Goal: Navigation & Orientation: Find specific page/section

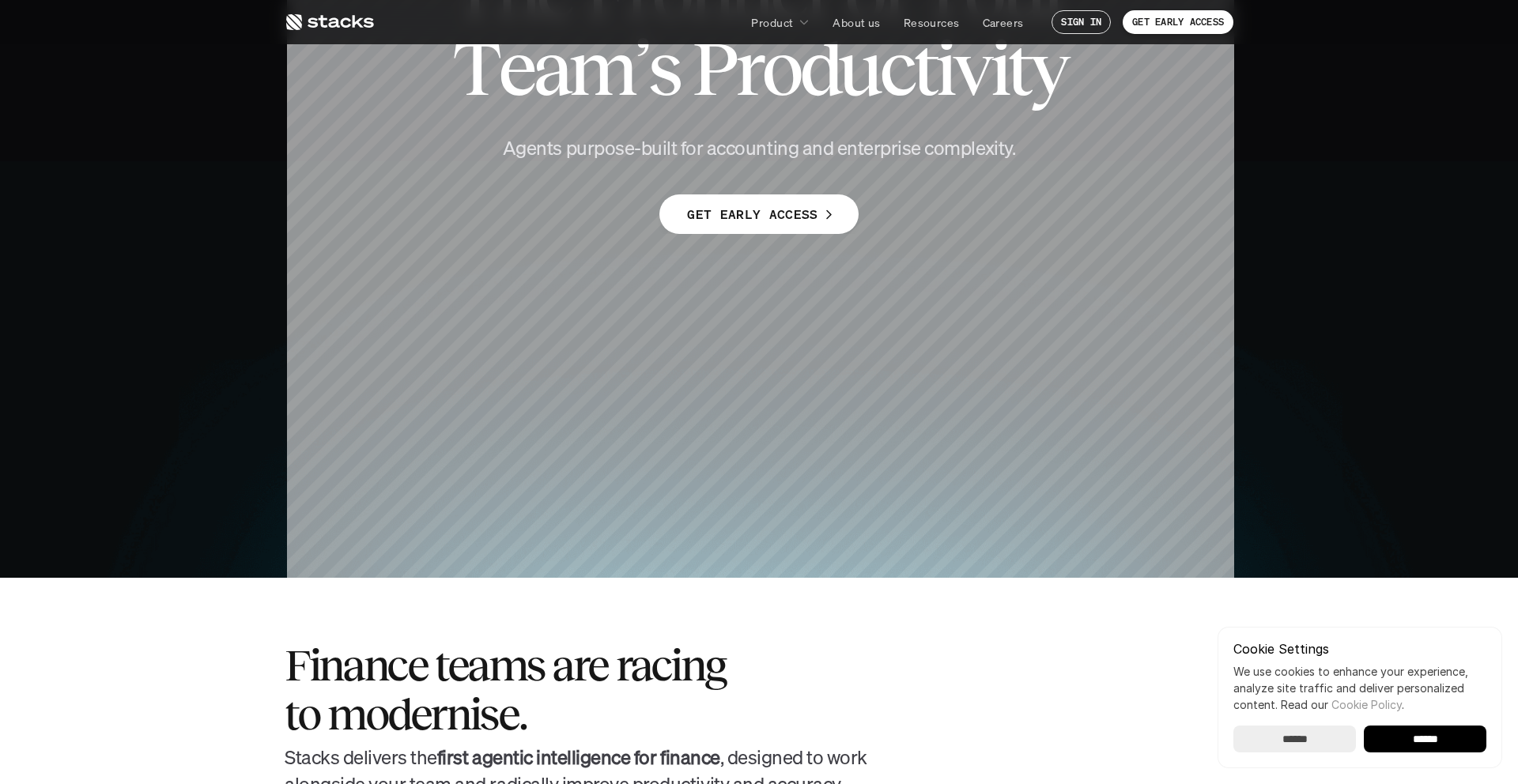
scroll to position [210, 0]
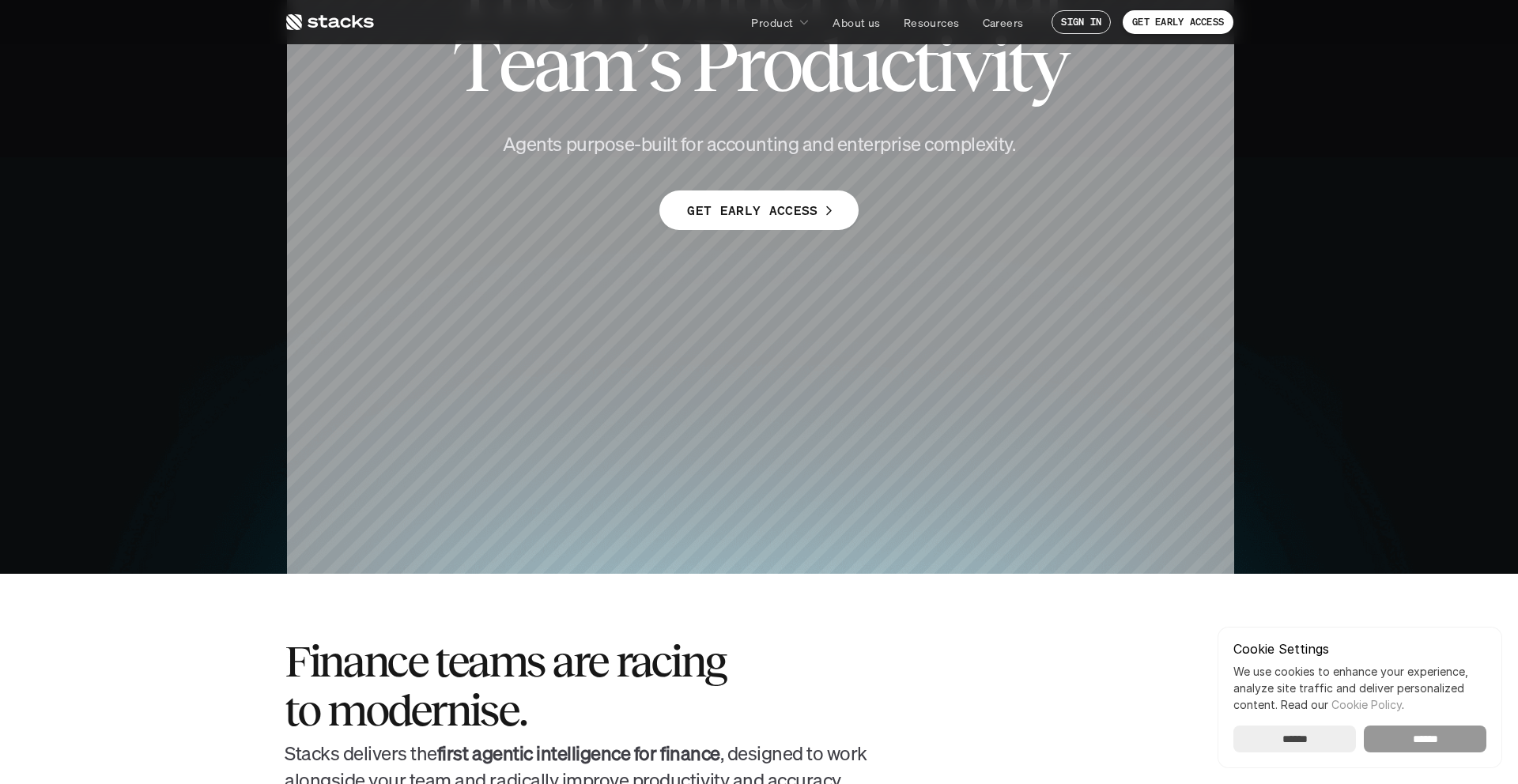
click at [1390, 732] on input "******" at bounding box center [1425, 739] width 122 height 27
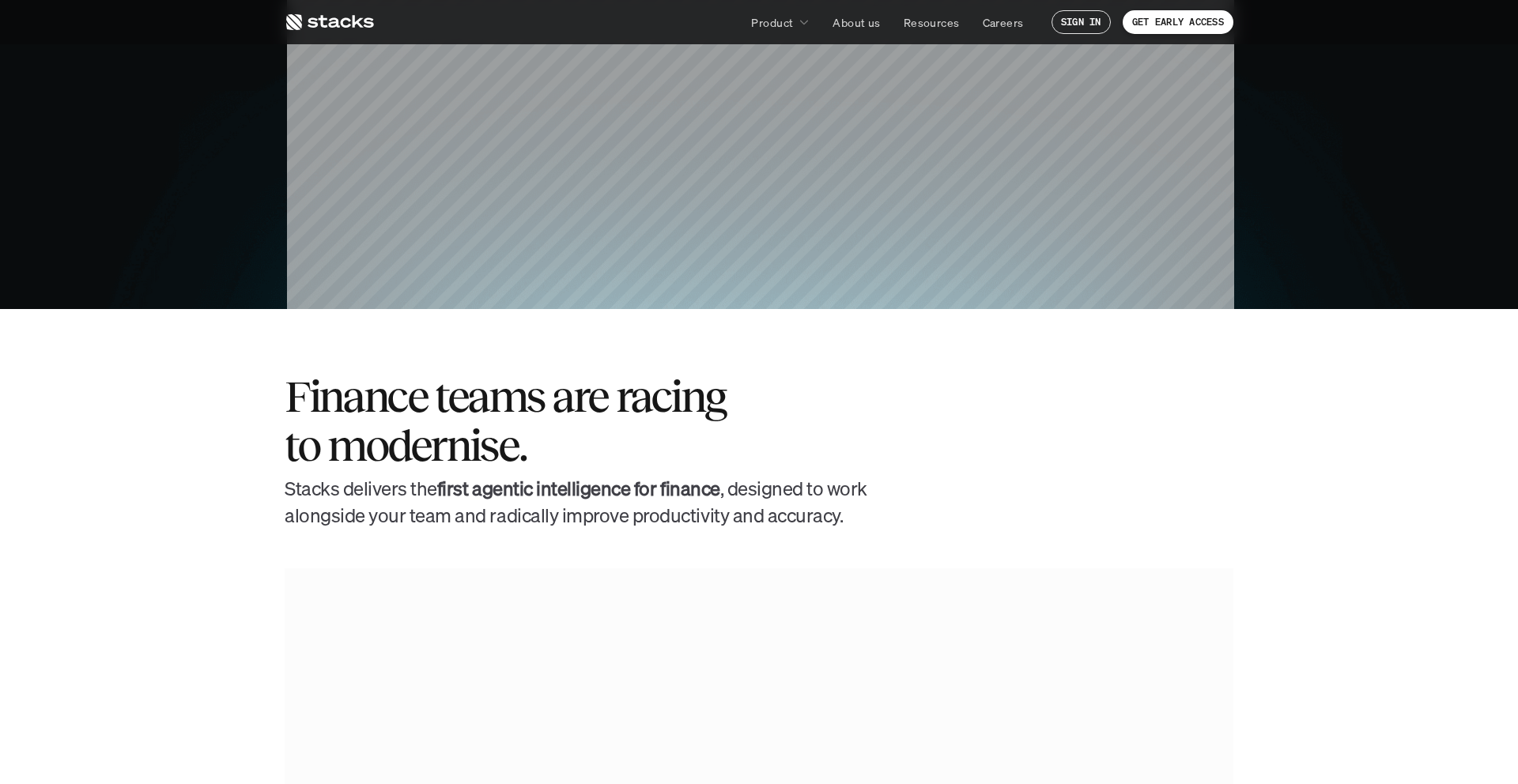
scroll to position [0, 0]
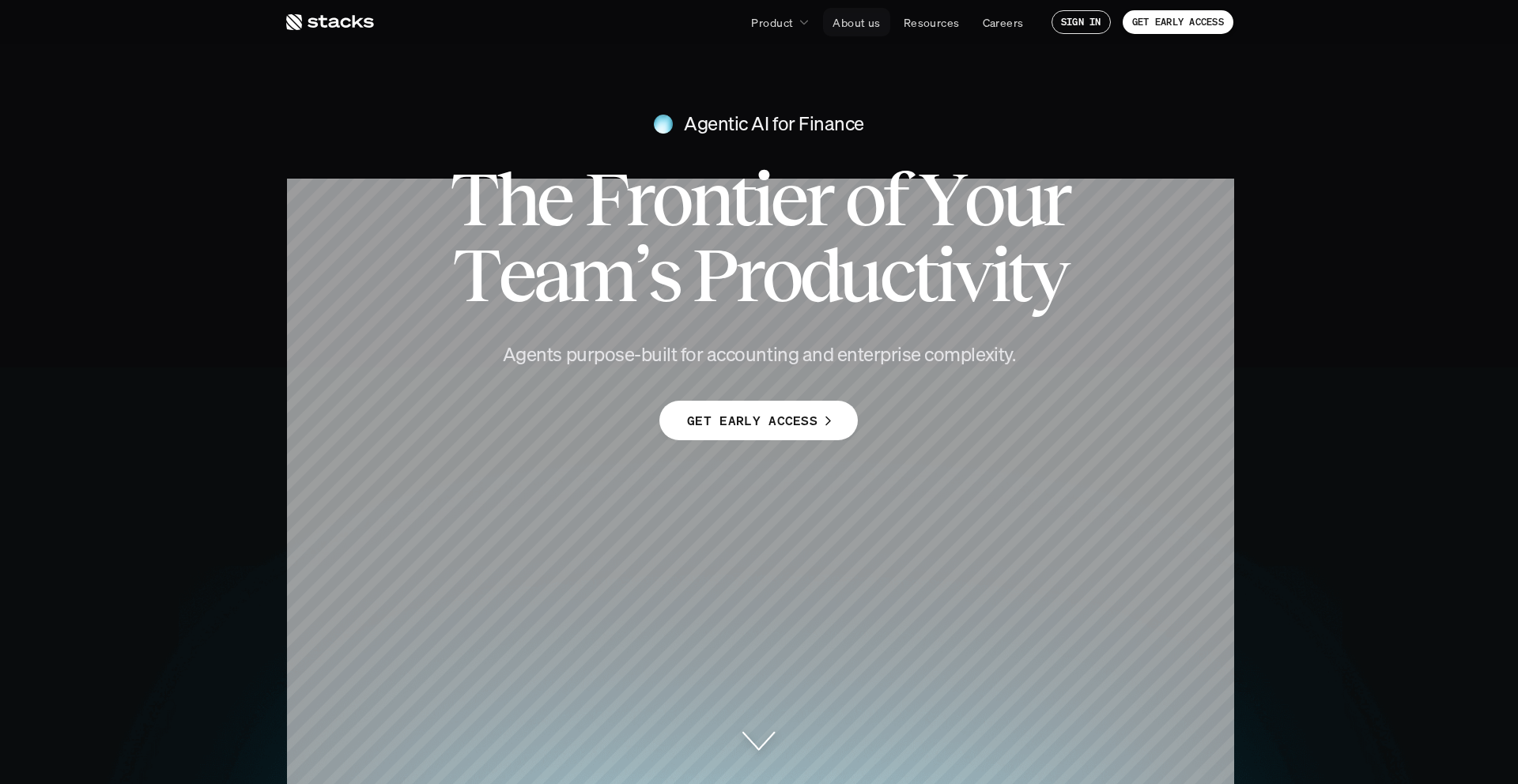
click at [866, 22] on p "About us" at bounding box center [856, 23] width 48 height 17
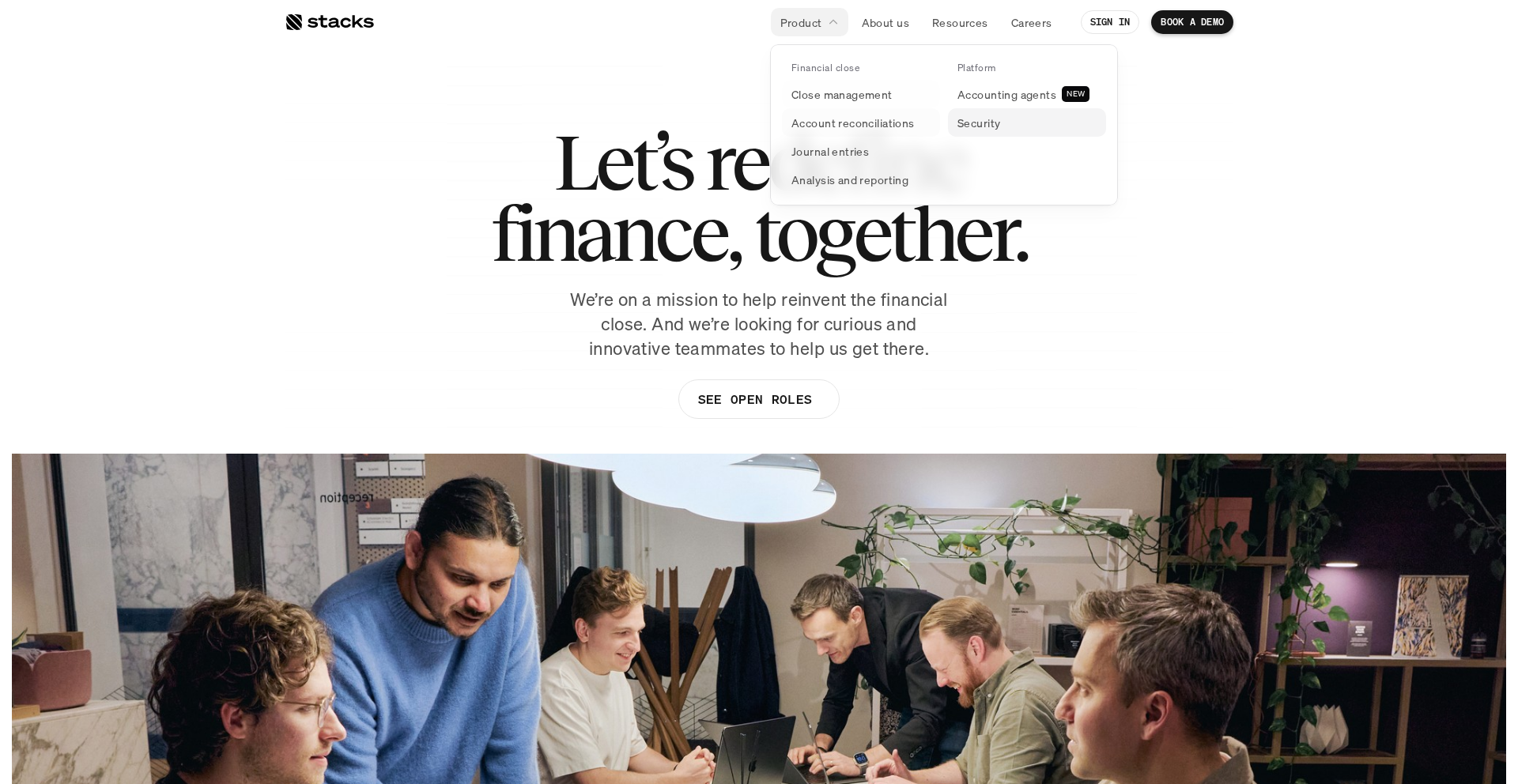
click at [998, 130] on p "Security" at bounding box center [978, 122] width 43 height 17
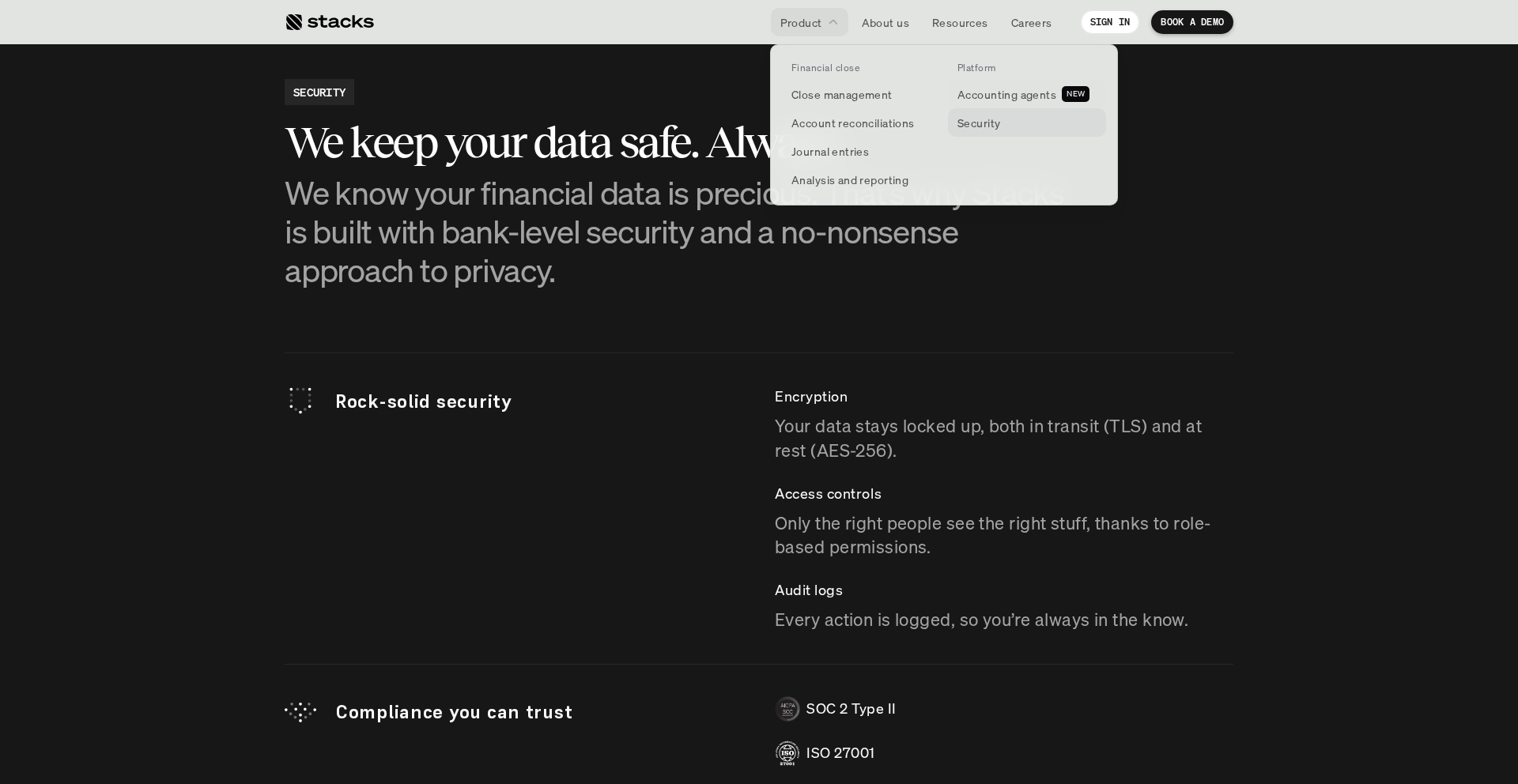
click at [1012, 113] on link "Security" at bounding box center [1027, 122] width 158 height 28
click at [983, 124] on p "Security" at bounding box center [978, 122] width 43 height 17
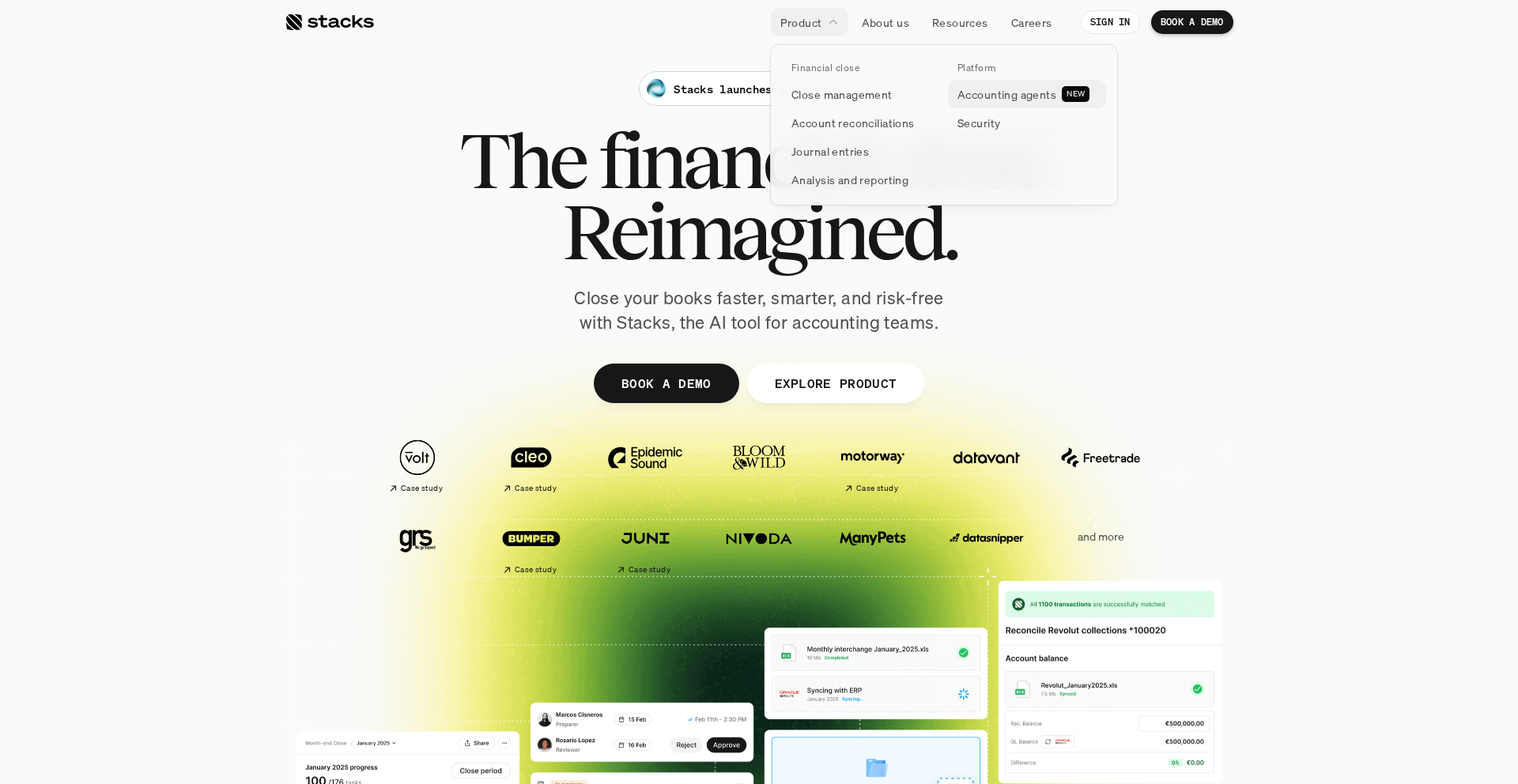
click at [982, 119] on p "Security" at bounding box center [978, 122] width 43 height 17
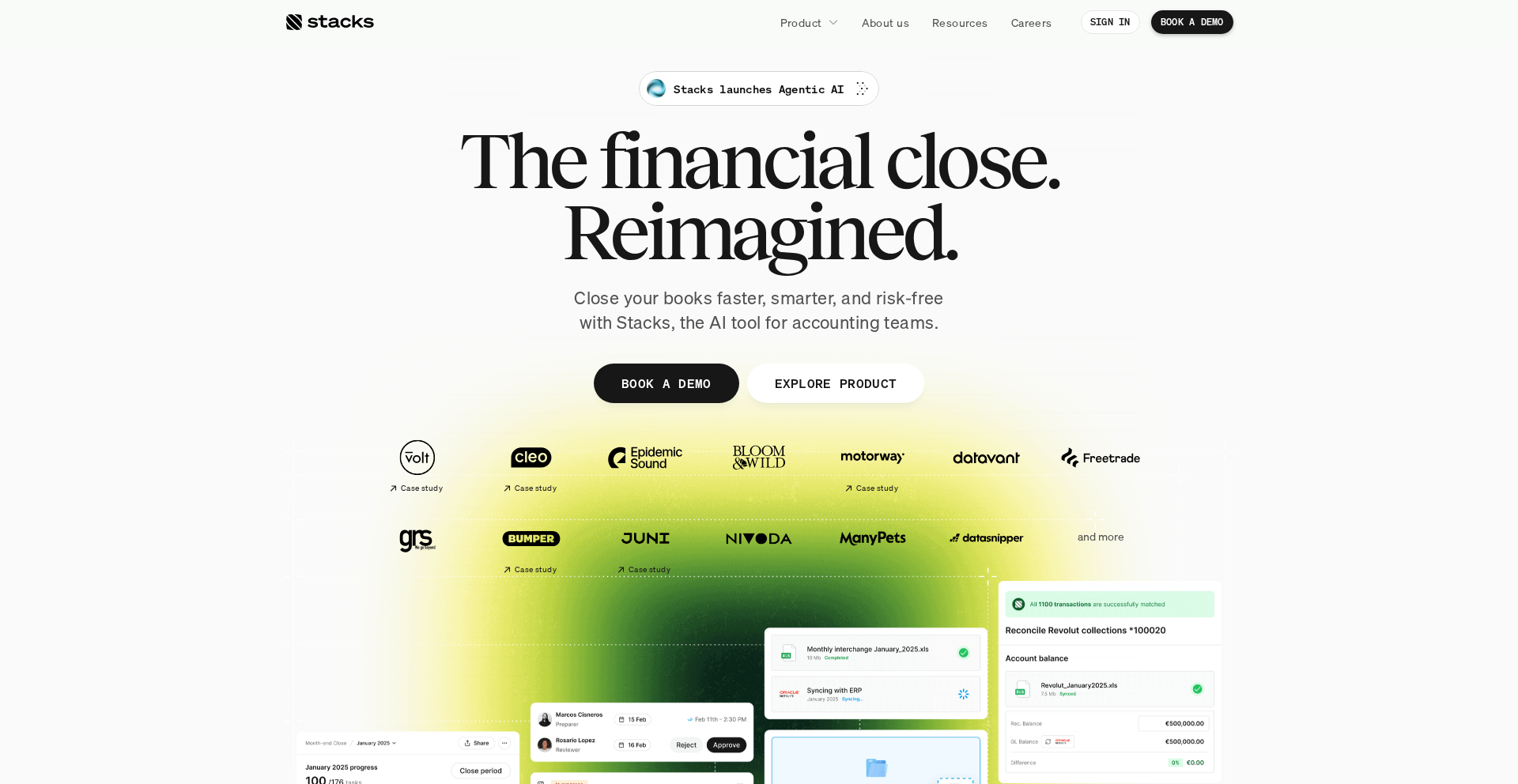
click at [337, 28] on div at bounding box center [329, 23] width 89 height 19
click at [332, 22] on div at bounding box center [329, 23] width 89 height 19
click at [685, 83] on p "Stacks launches Agentic AI" at bounding box center [759, 89] width 170 height 17
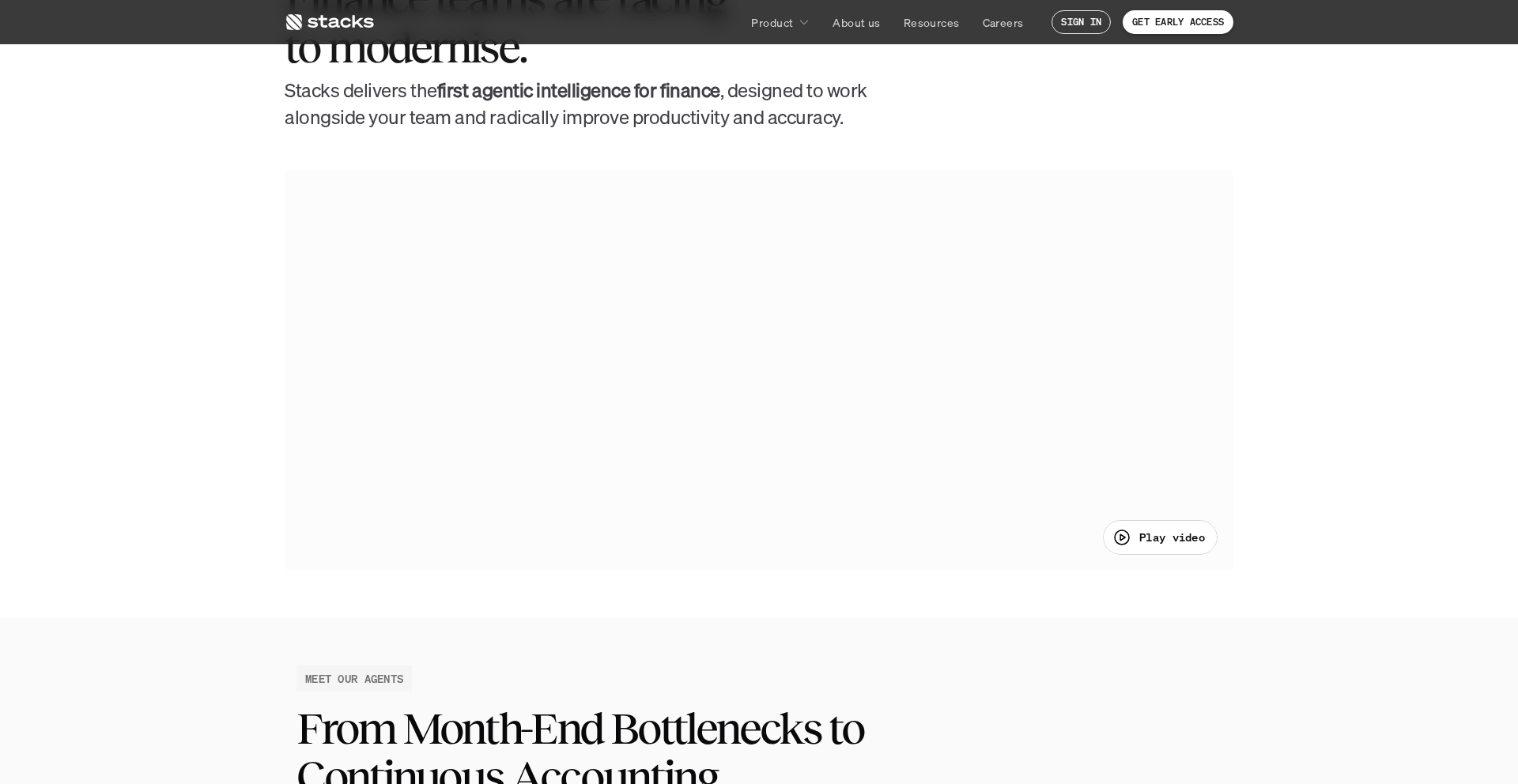
scroll to position [877, 0]
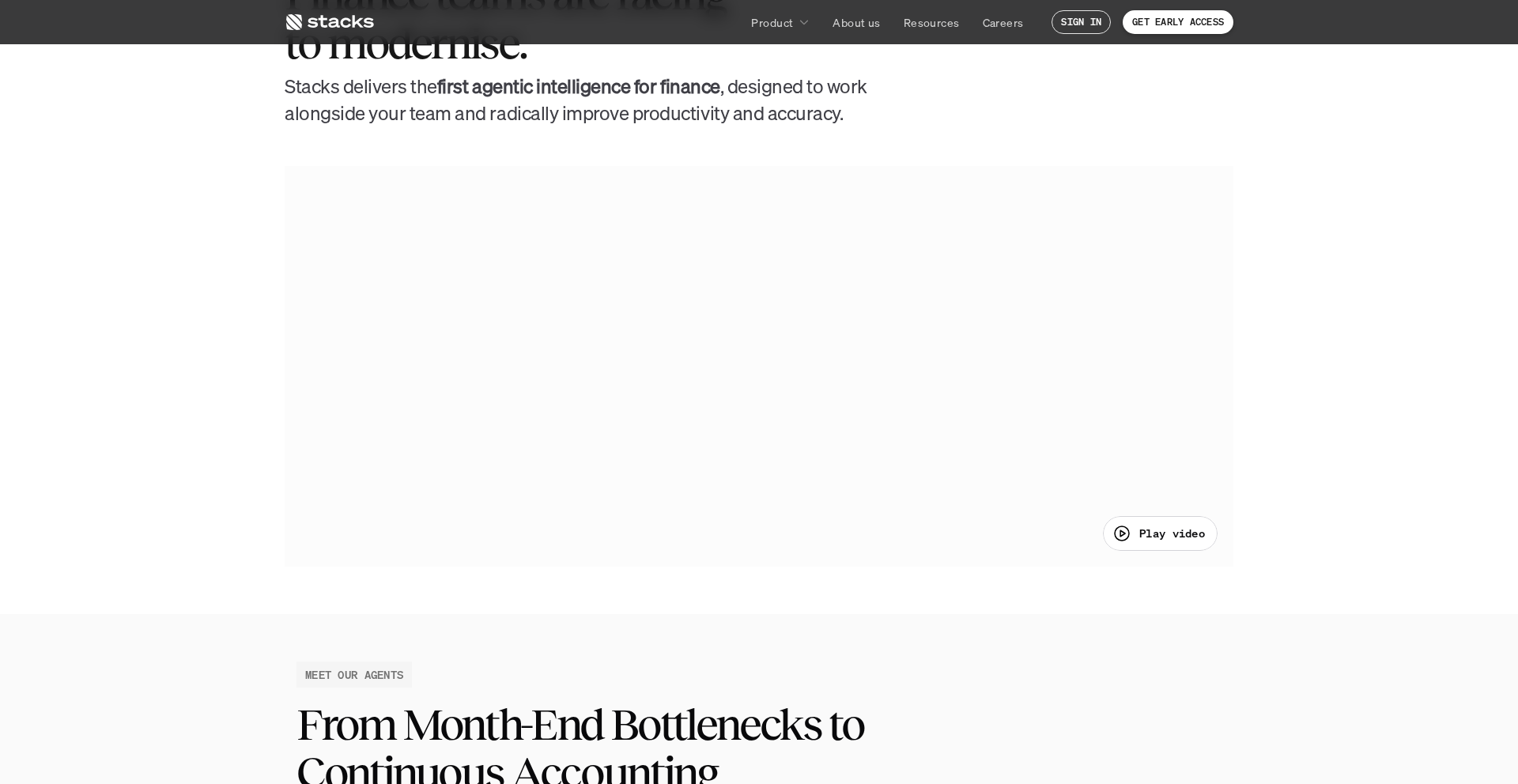
click at [1163, 530] on p "Play video" at bounding box center [1173, 533] width 66 height 17
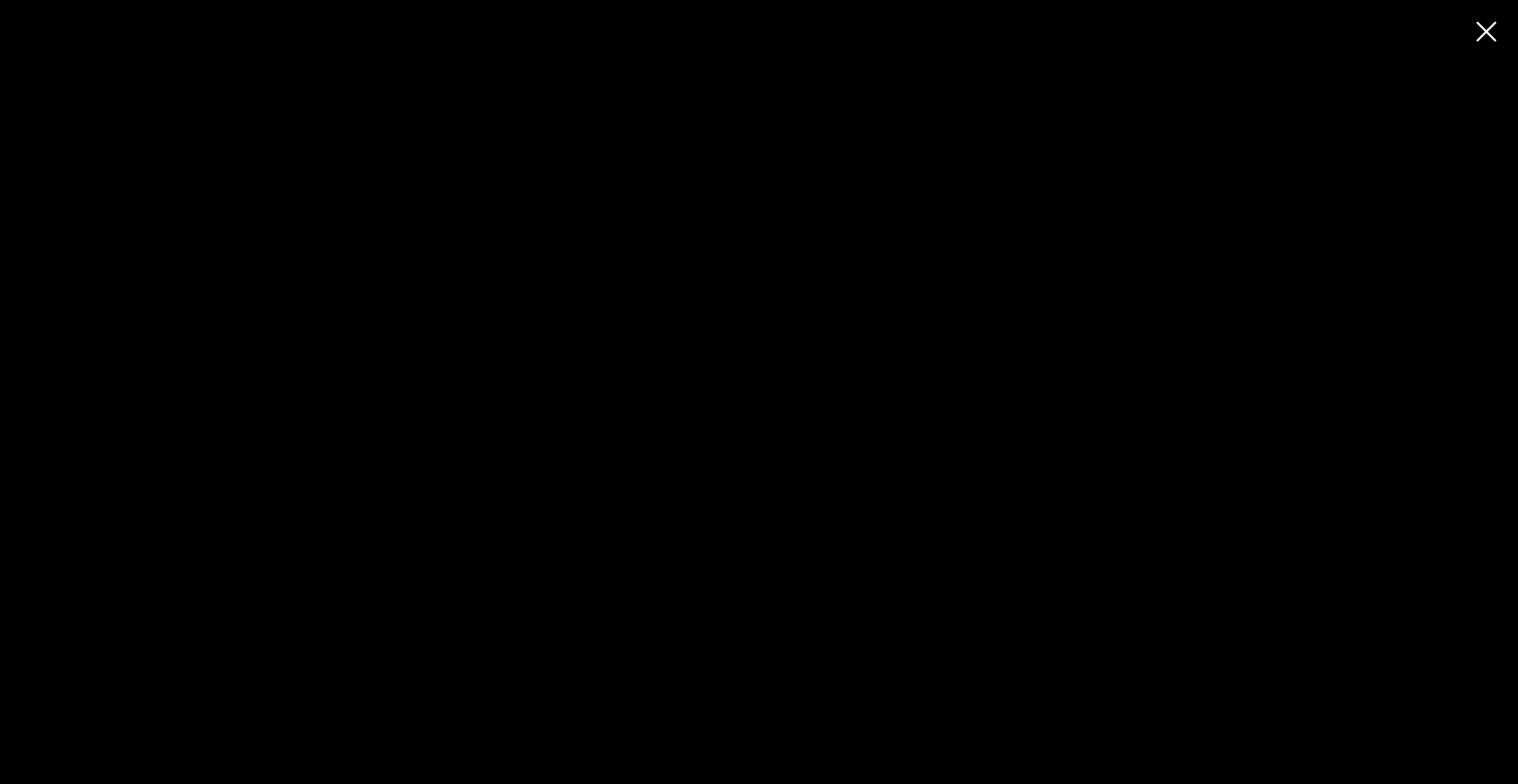
click at [1139, 113] on div at bounding box center [759, 392] width 1518 height 784
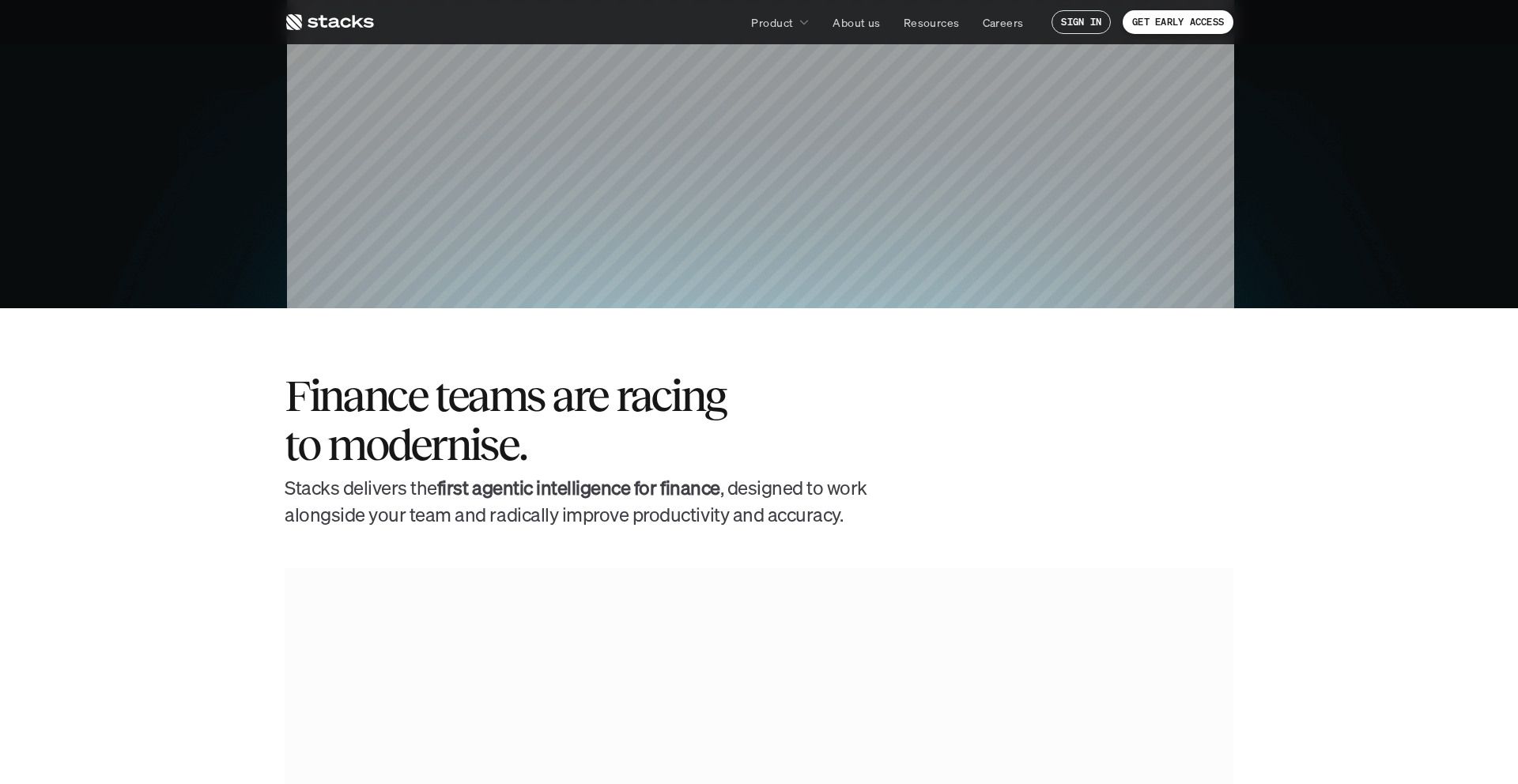
scroll to position [0, 0]
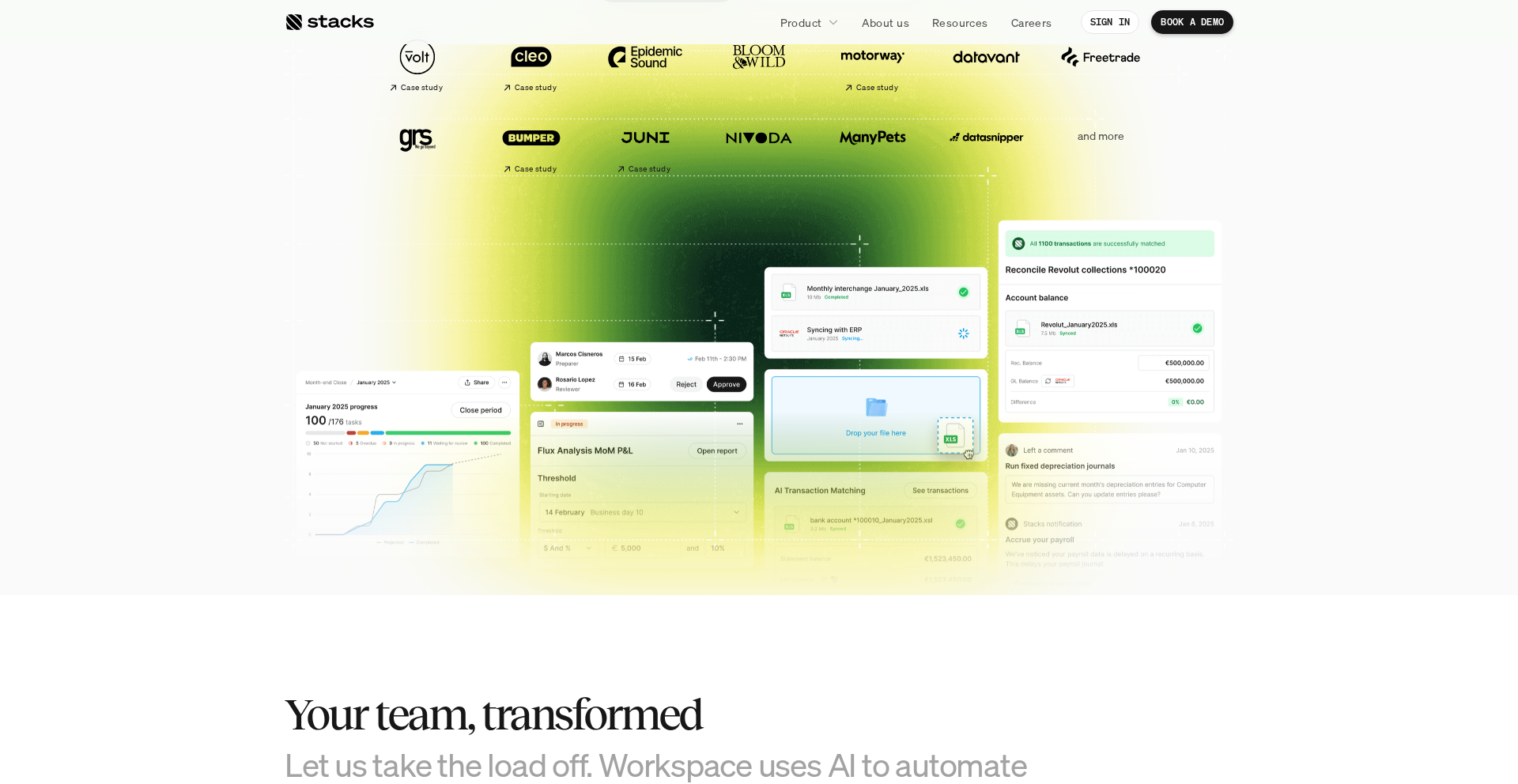
scroll to position [402, 0]
click at [1015, 28] on p "Careers" at bounding box center [1032, 23] width 41 height 17
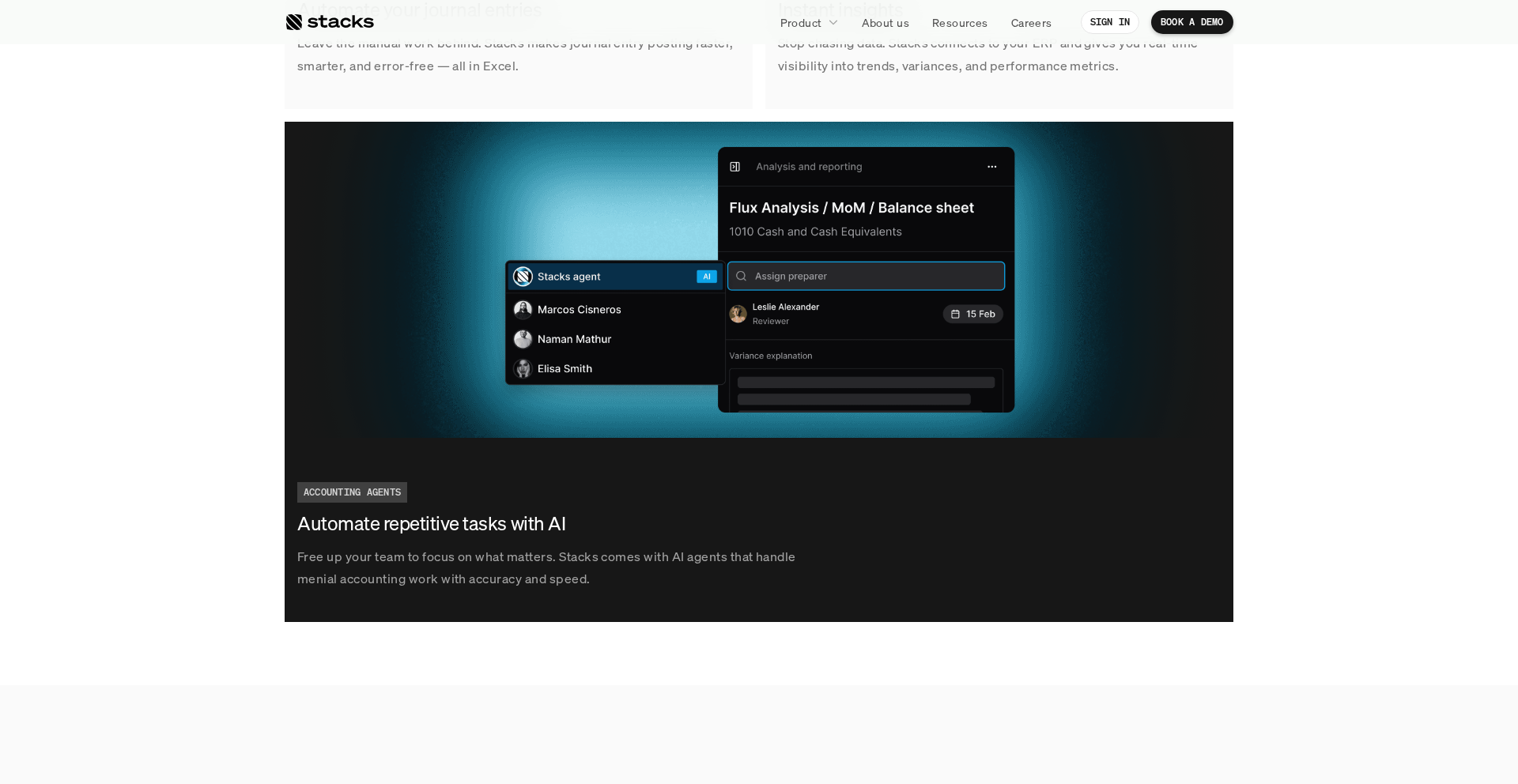
scroll to position [2605, 0]
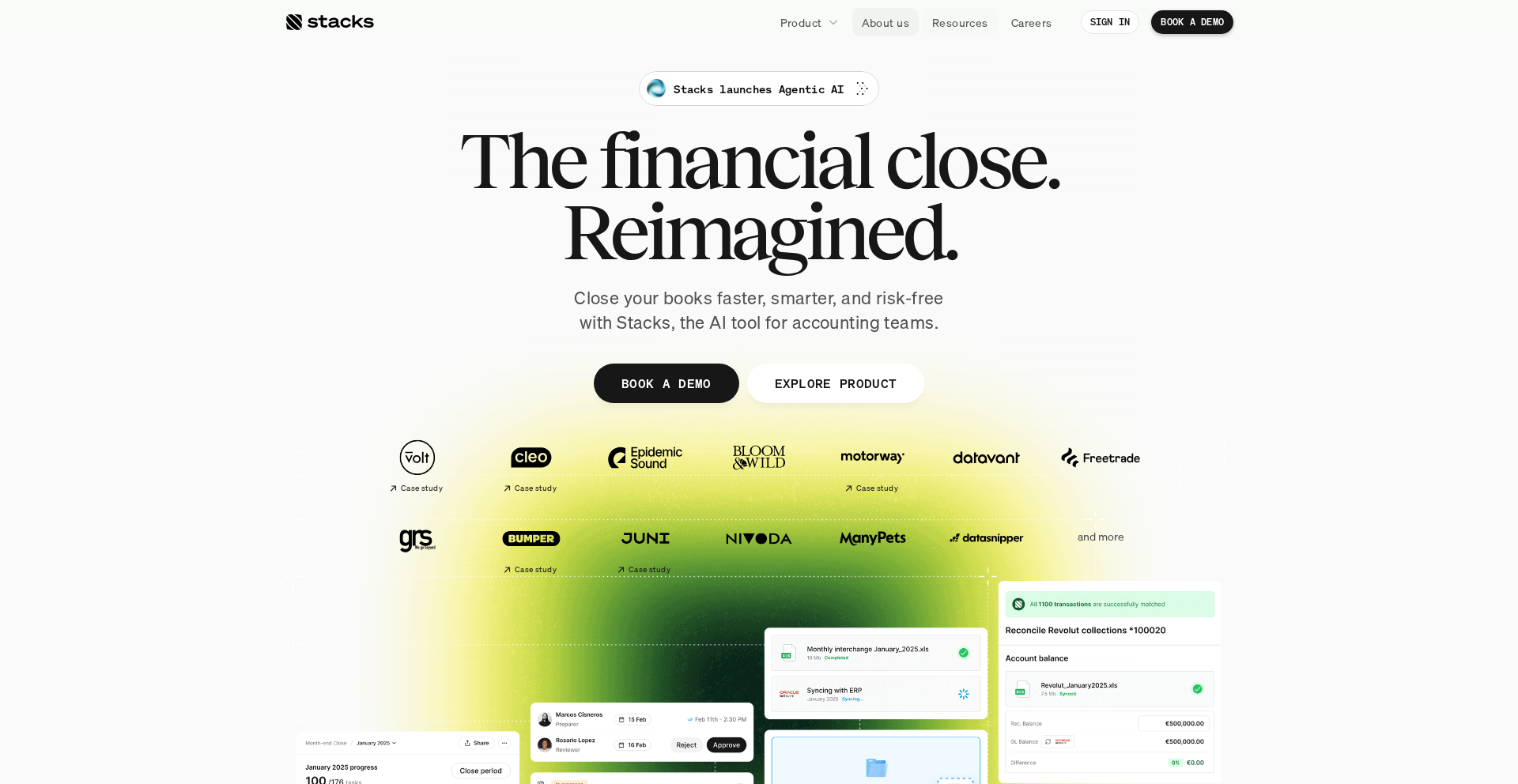
click at [887, 23] on p "About us" at bounding box center [885, 23] width 48 height 17
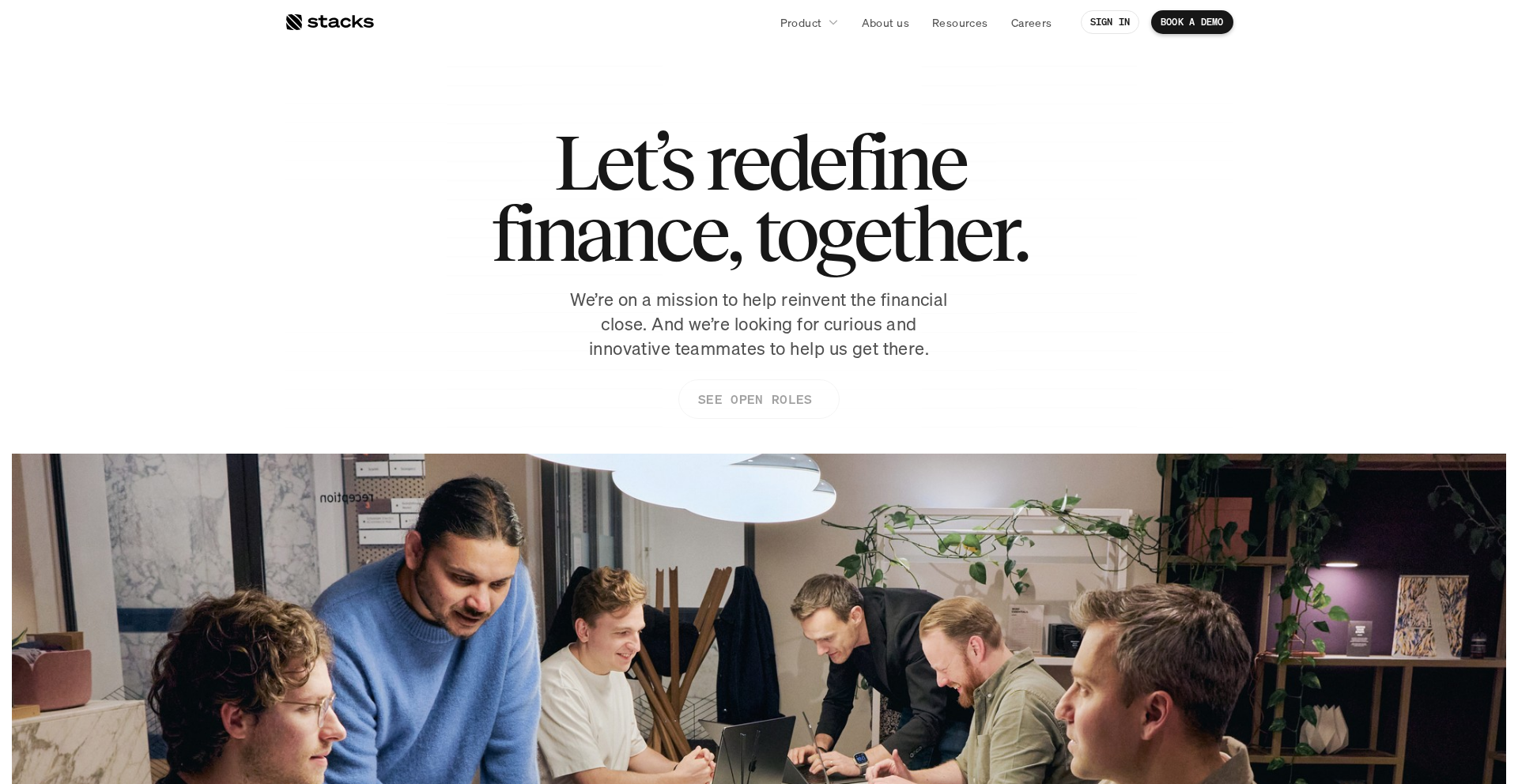
click at [781, 411] on link "SEE OPEN ROLES" at bounding box center [759, 398] width 161 height 39
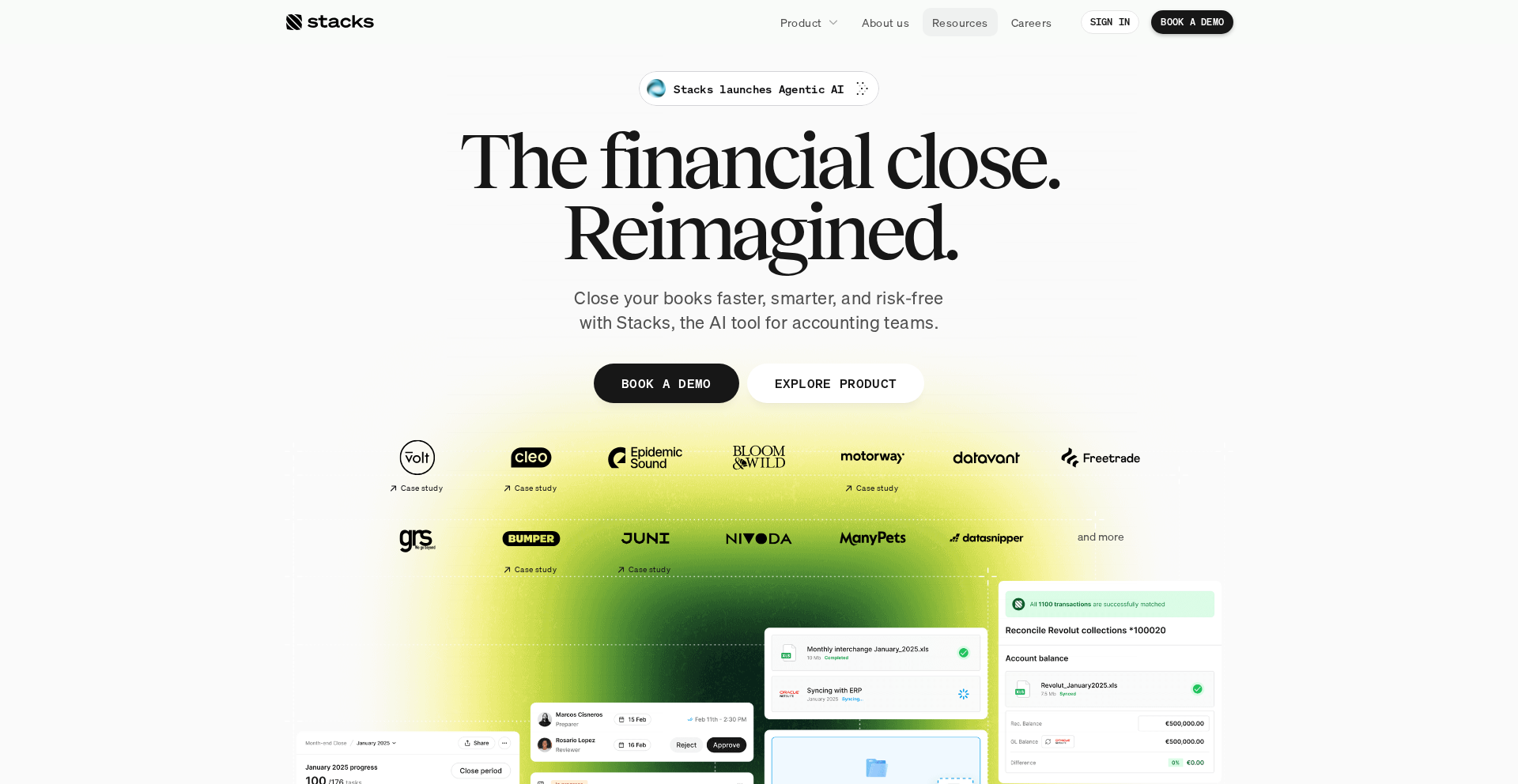
click at [945, 31] on link "Resources" at bounding box center [960, 22] width 75 height 28
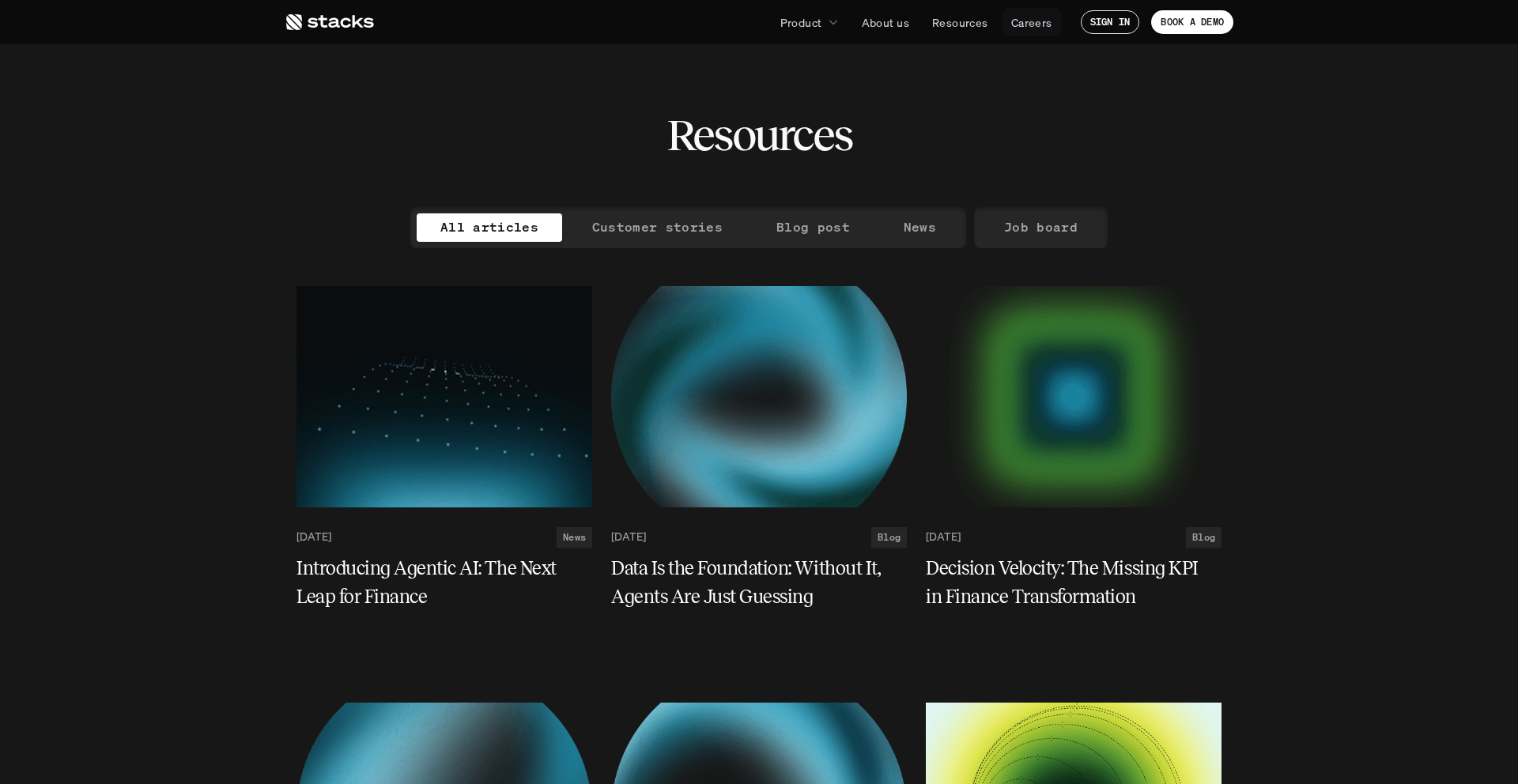
click at [1030, 27] on p "Careers" at bounding box center [1032, 23] width 41 height 17
